Goal: Task Accomplishment & Management: Manage account settings

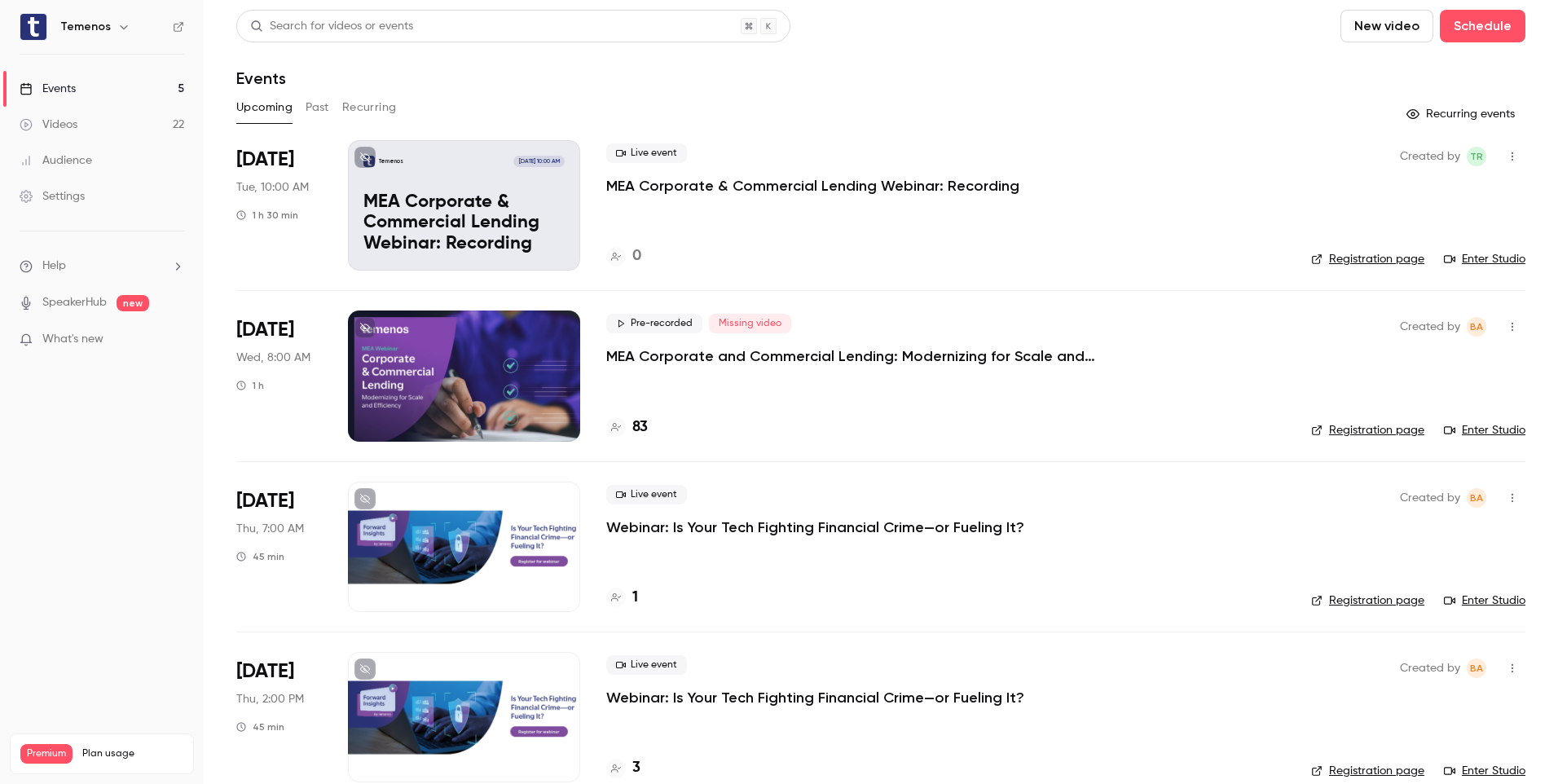
scroll to position [199, 0]
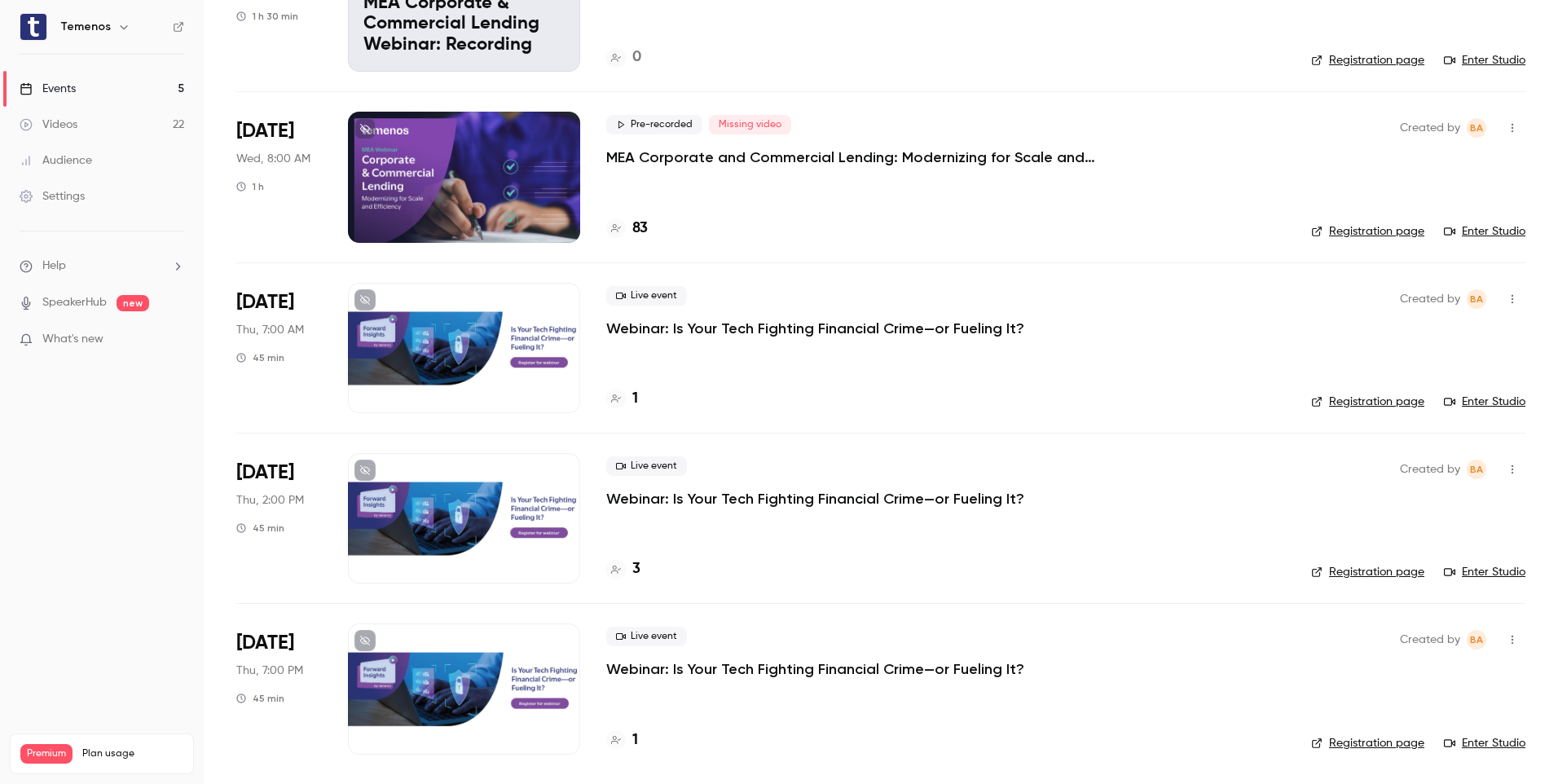
click at [857, 323] on p "Webinar: Is Your Tech Fighting Financial Crime—or Fueling It?" at bounding box center [816, 328] width 418 height 20
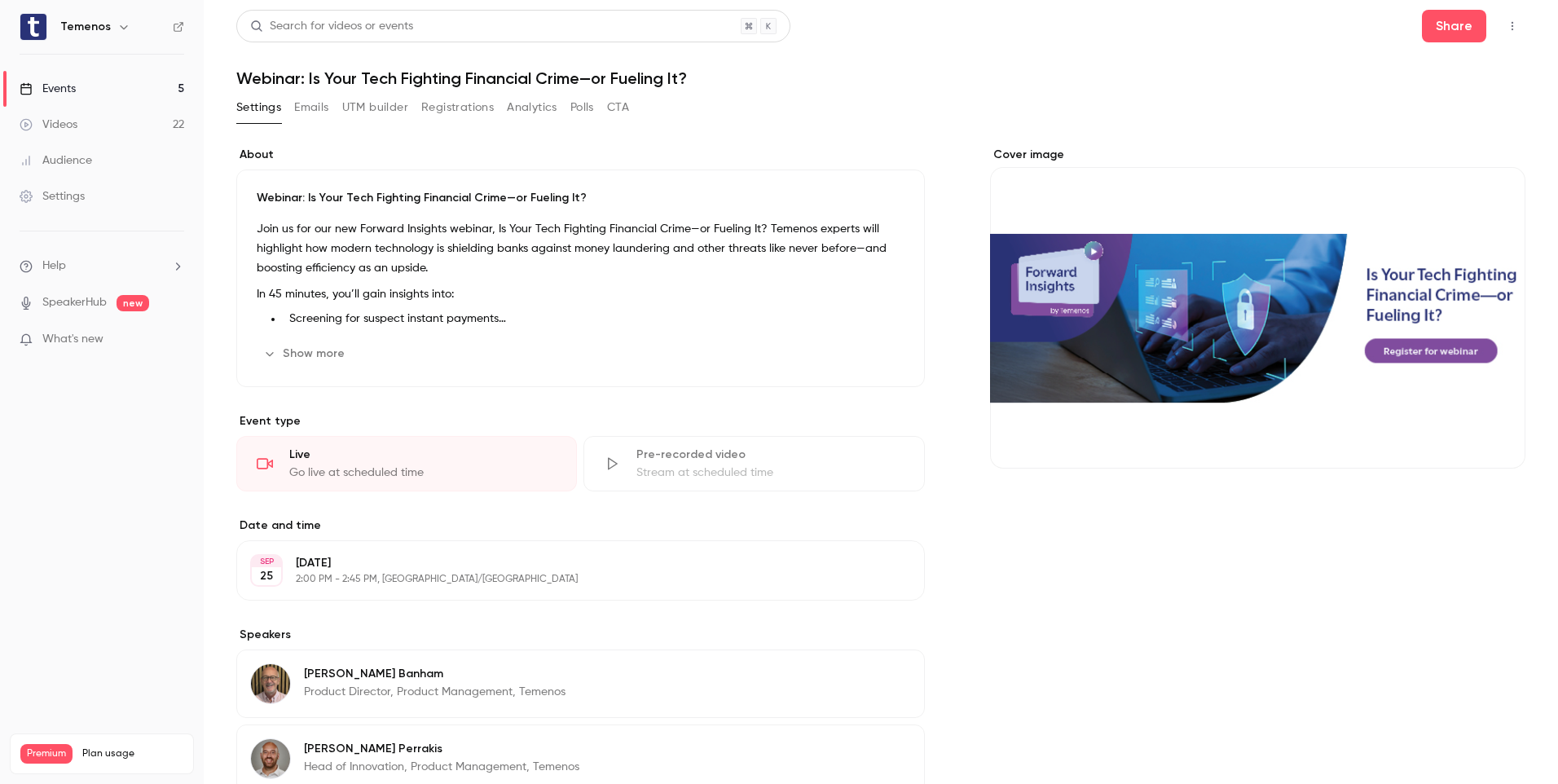
click at [1506, 24] on icon "button" at bounding box center [1513, 25] width 13 height 12
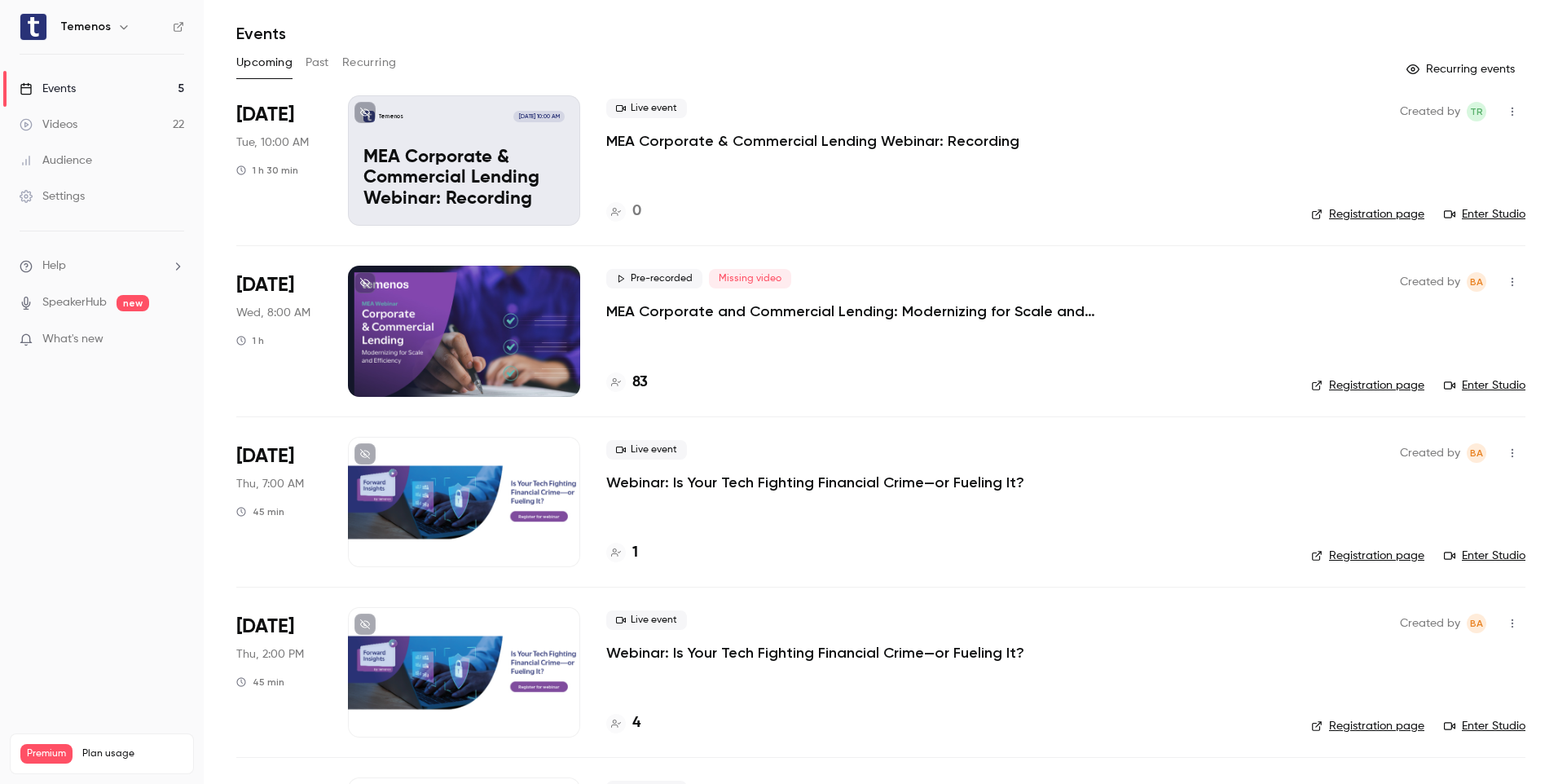
scroll to position [163, 0]
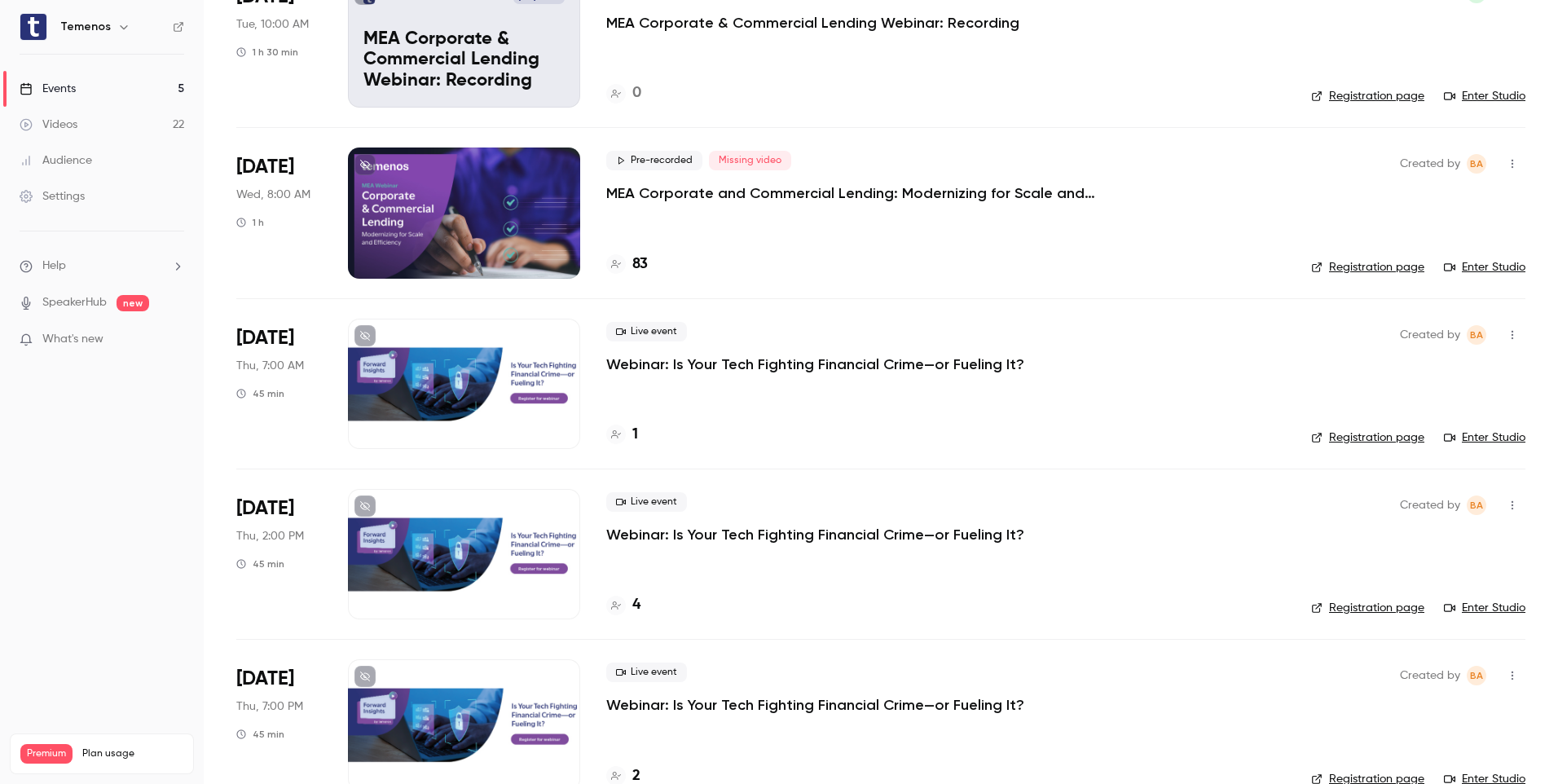
click at [1361, 435] on link "Registration page" at bounding box center [1368, 437] width 114 height 16
click at [489, 361] on div at bounding box center [464, 383] width 232 height 130
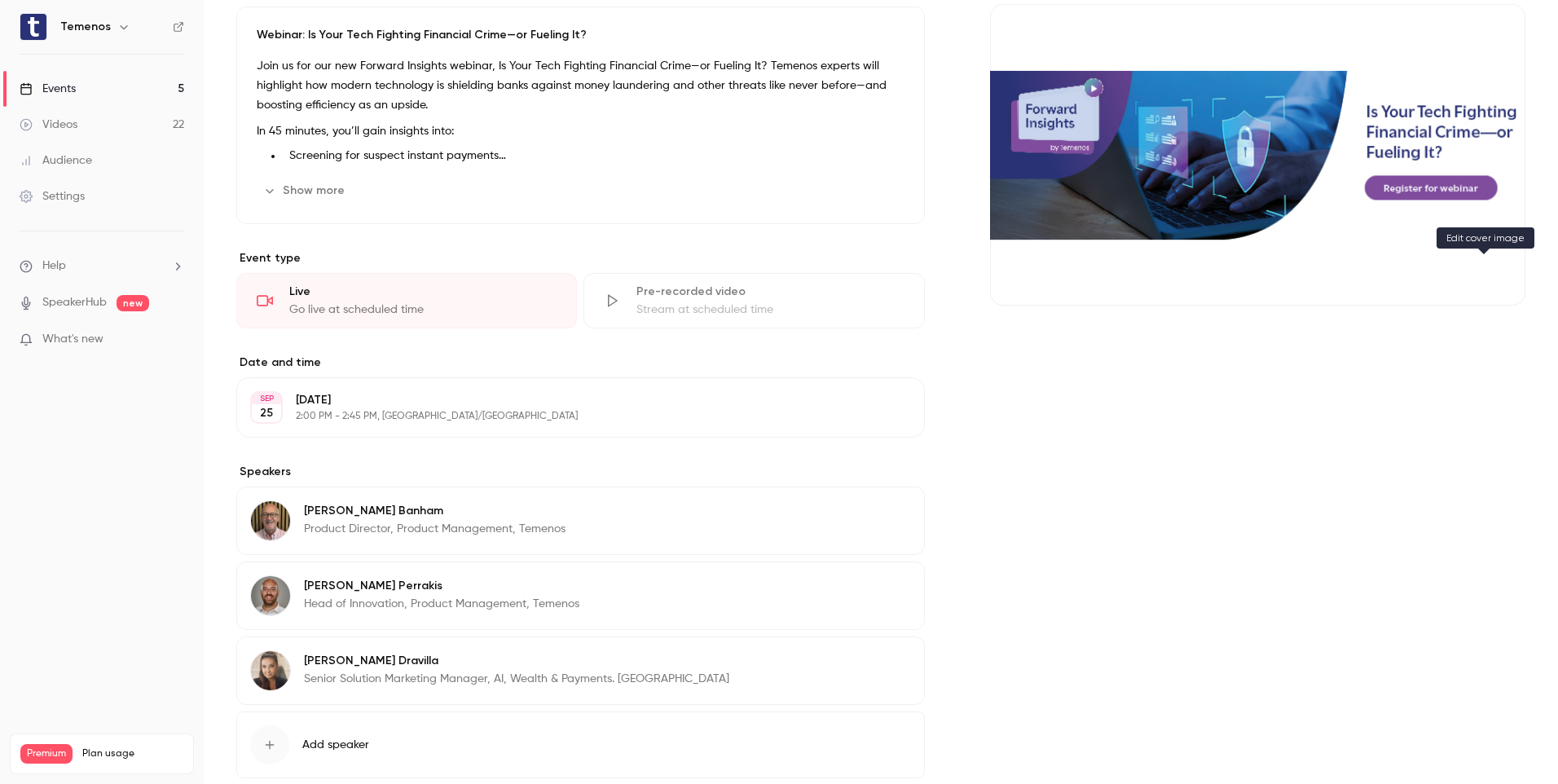
click at [1487, 272] on icon "Cover image" at bounding box center [1496, 276] width 18 height 13
click at [1487, 278] on icon "Cover image" at bounding box center [1496, 276] width 18 height 13
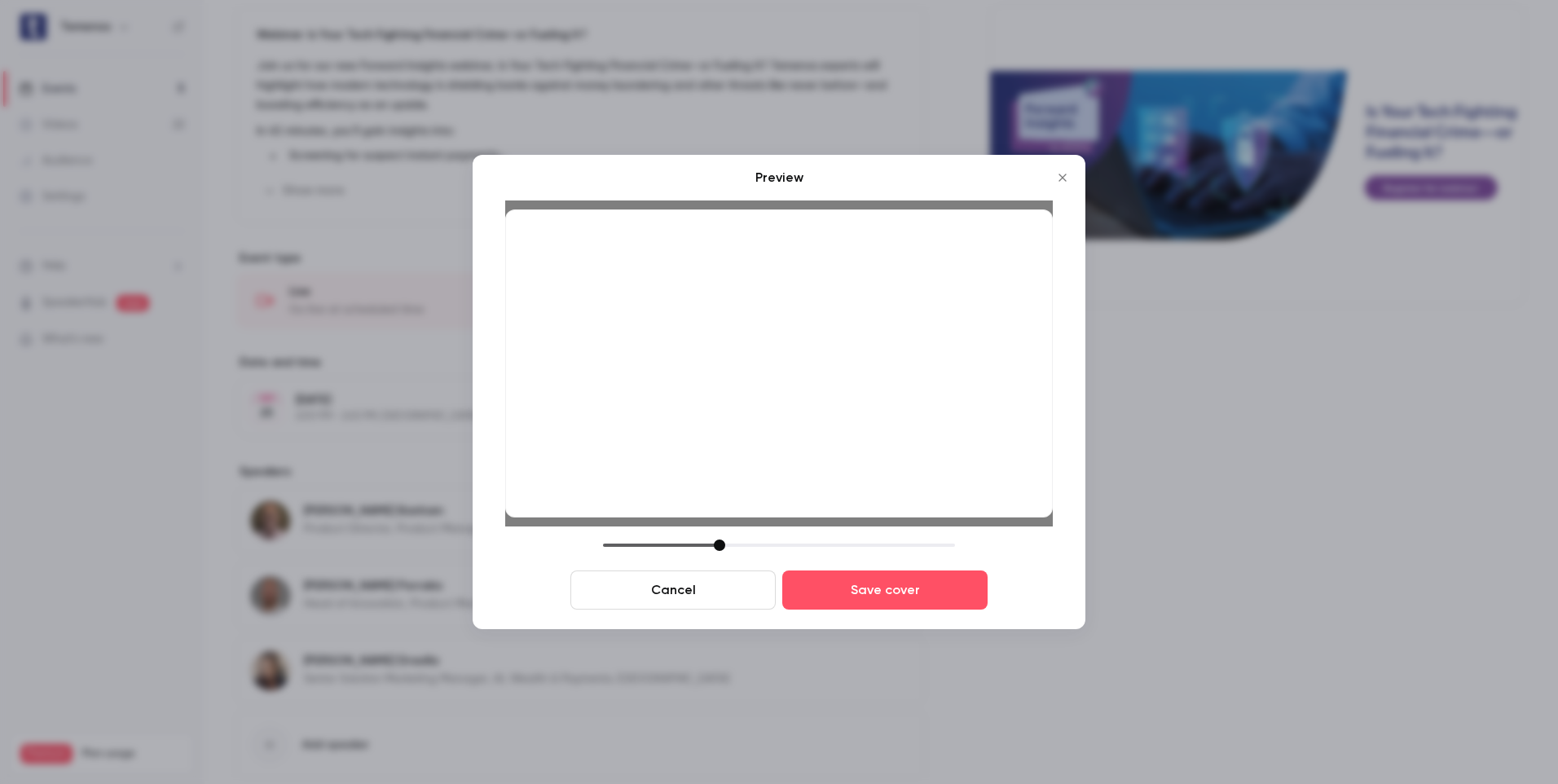
drag, startPoint x: 807, startPoint y: 354, endPoint x: 752, endPoint y: 327, distance: 61.3
click at [760, 354] on div at bounding box center [779, 363] width 548 height 308
drag, startPoint x: 774, startPoint y: 264, endPoint x: 739, endPoint y: 266, distance: 35.1
click at [739, 266] on div at bounding box center [779, 363] width 548 height 308
click at [721, 547] on div at bounding box center [719, 545] width 12 height 12
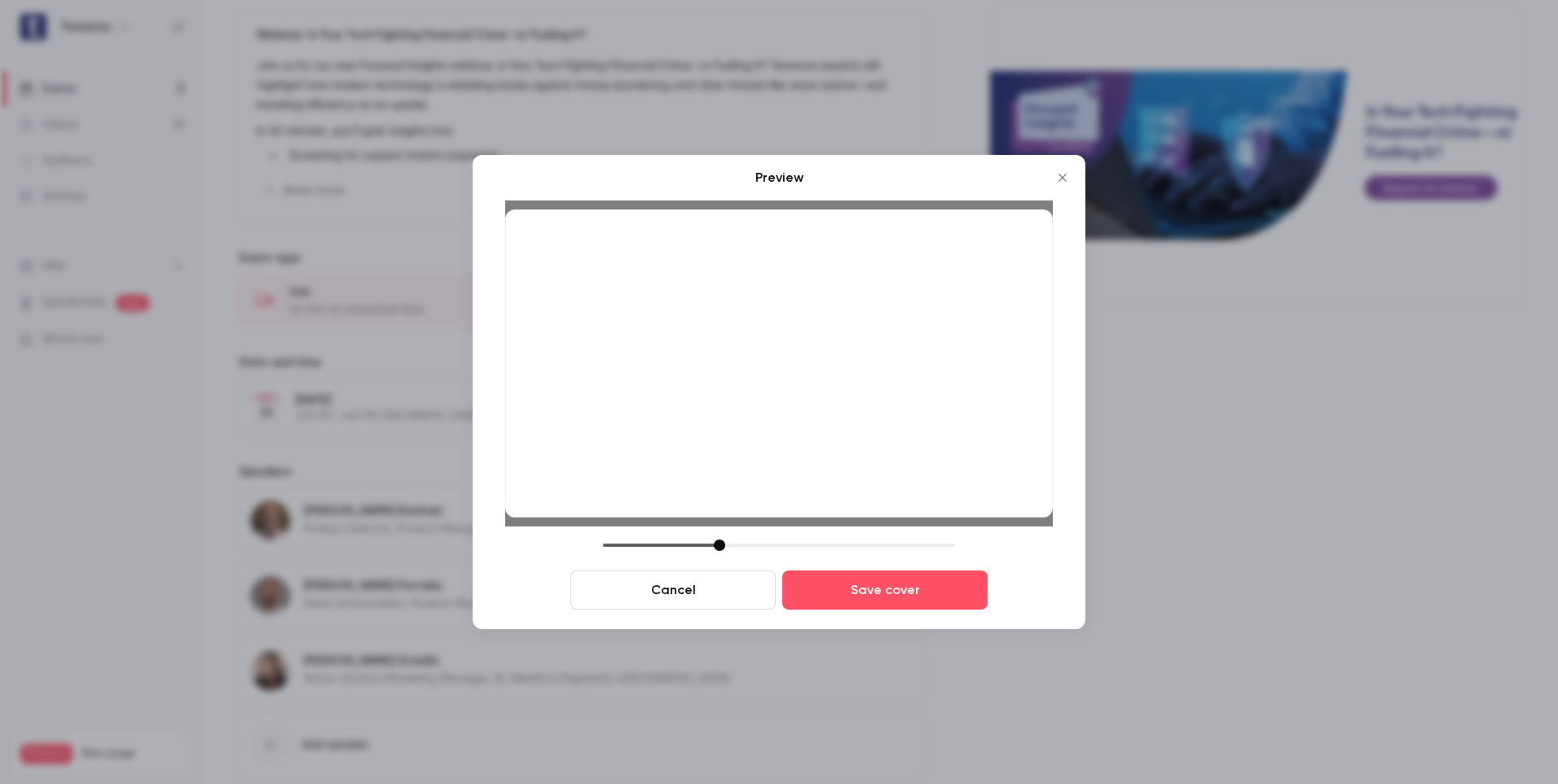
click at [1056, 176] on icon "Close" at bounding box center [1063, 177] width 20 height 13
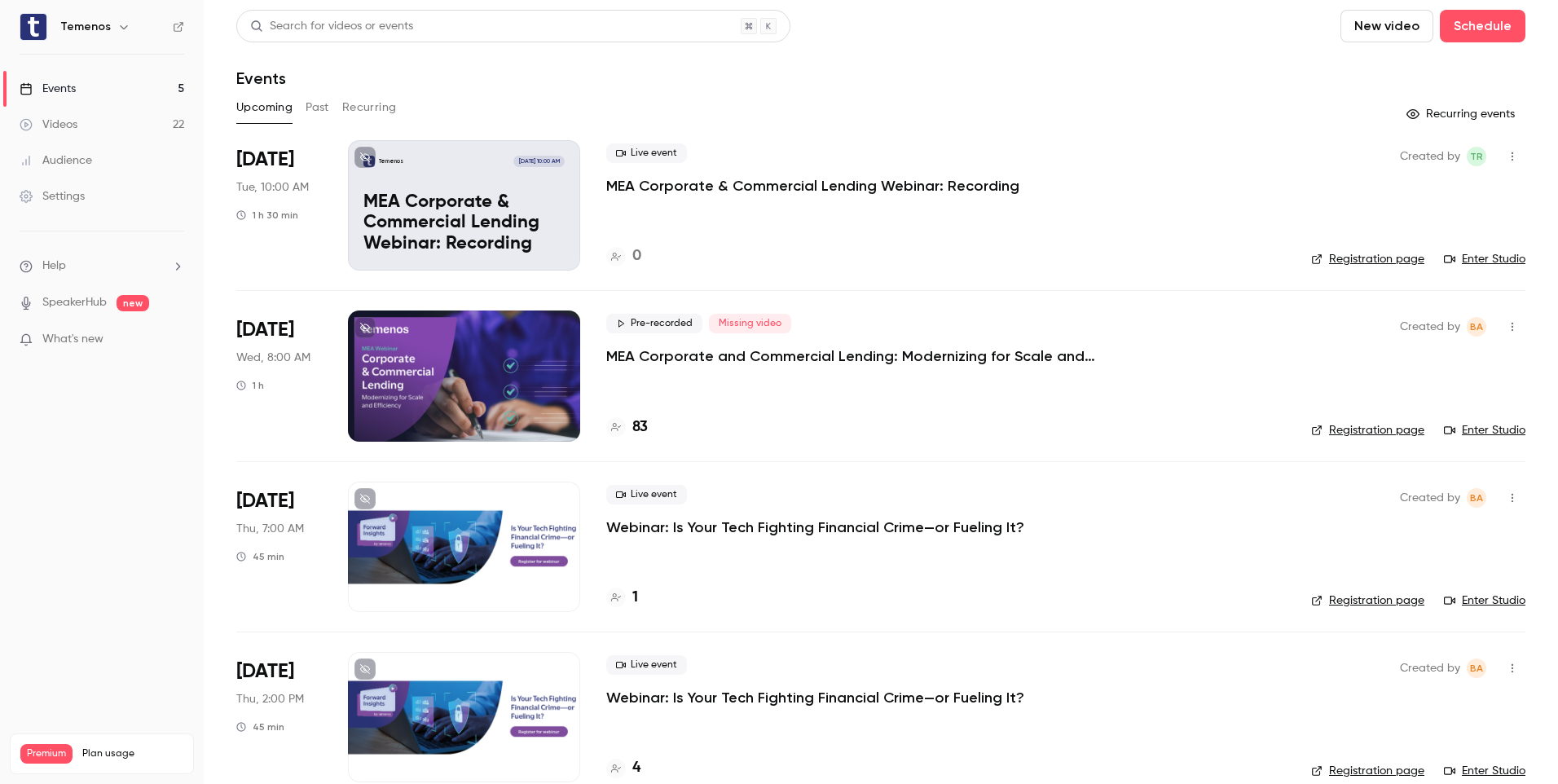
click at [56, 87] on div "Events" at bounding box center [48, 89] width 56 height 16
click at [326, 104] on button "Past" at bounding box center [317, 107] width 24 height 26
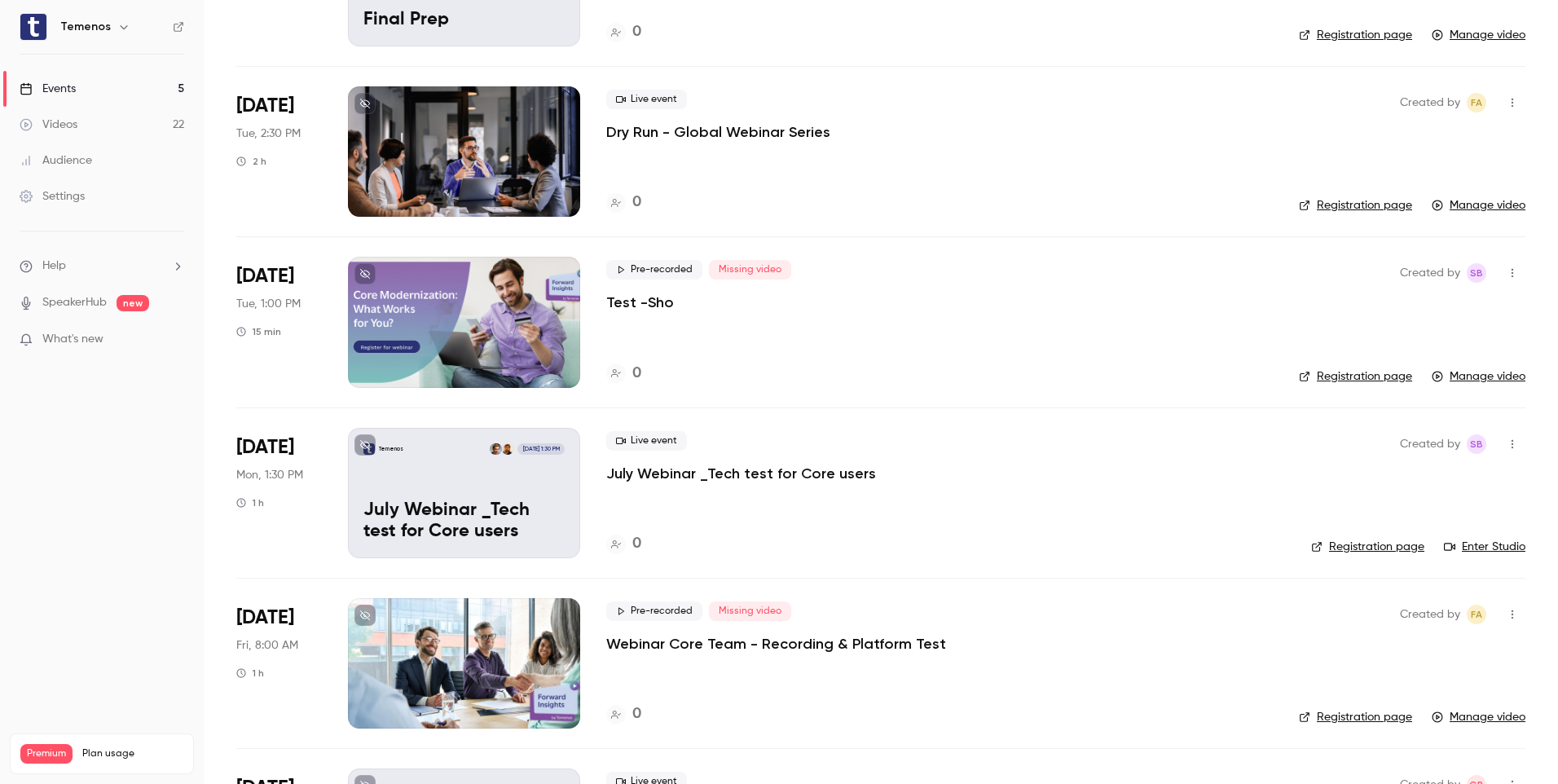
scroll to position [2364, 0]
